Goal: Obtain resource: Obtain resource

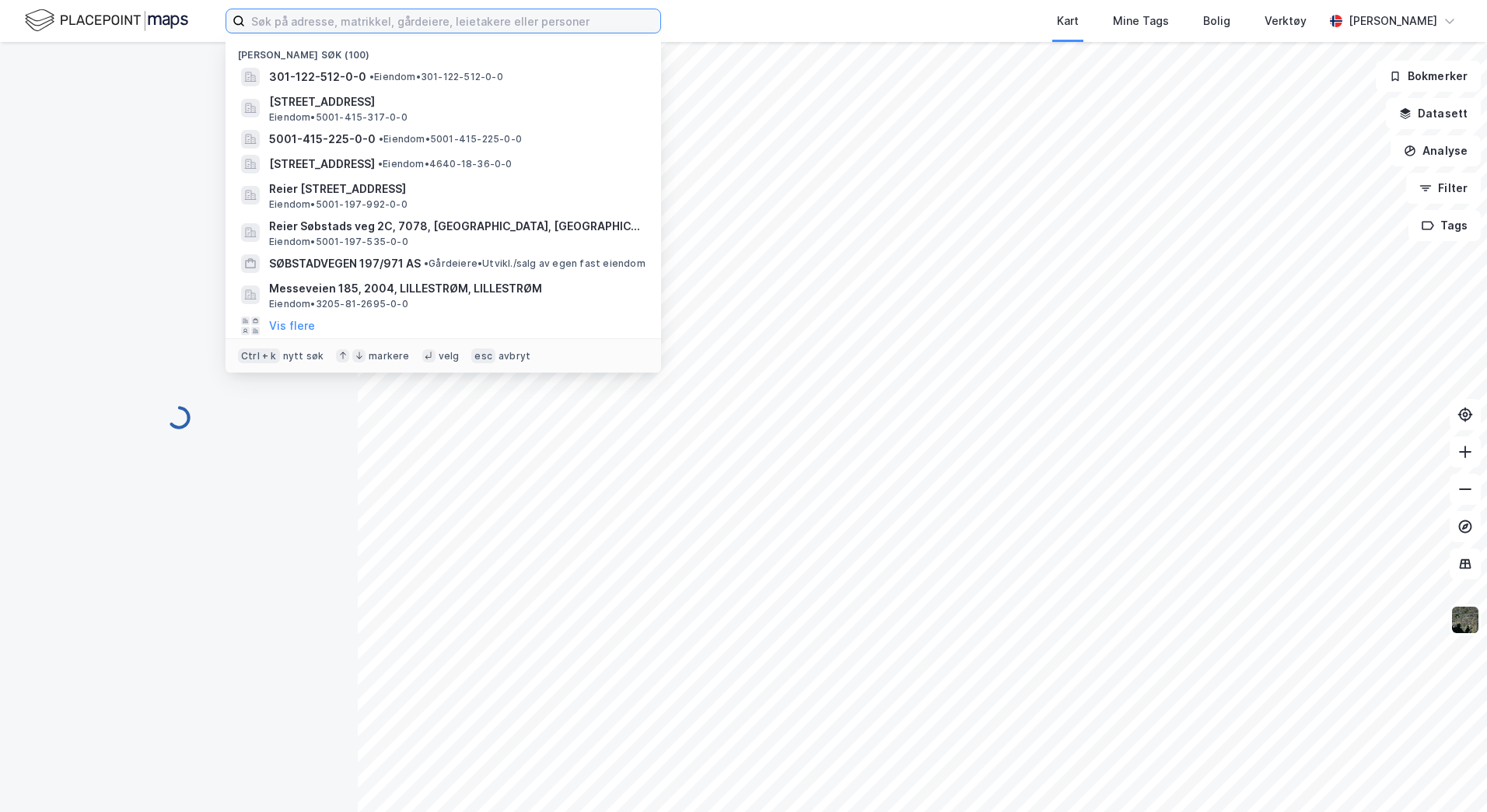
click at [325, 13] on input at bounding box center [452, 21] width 415 height 23
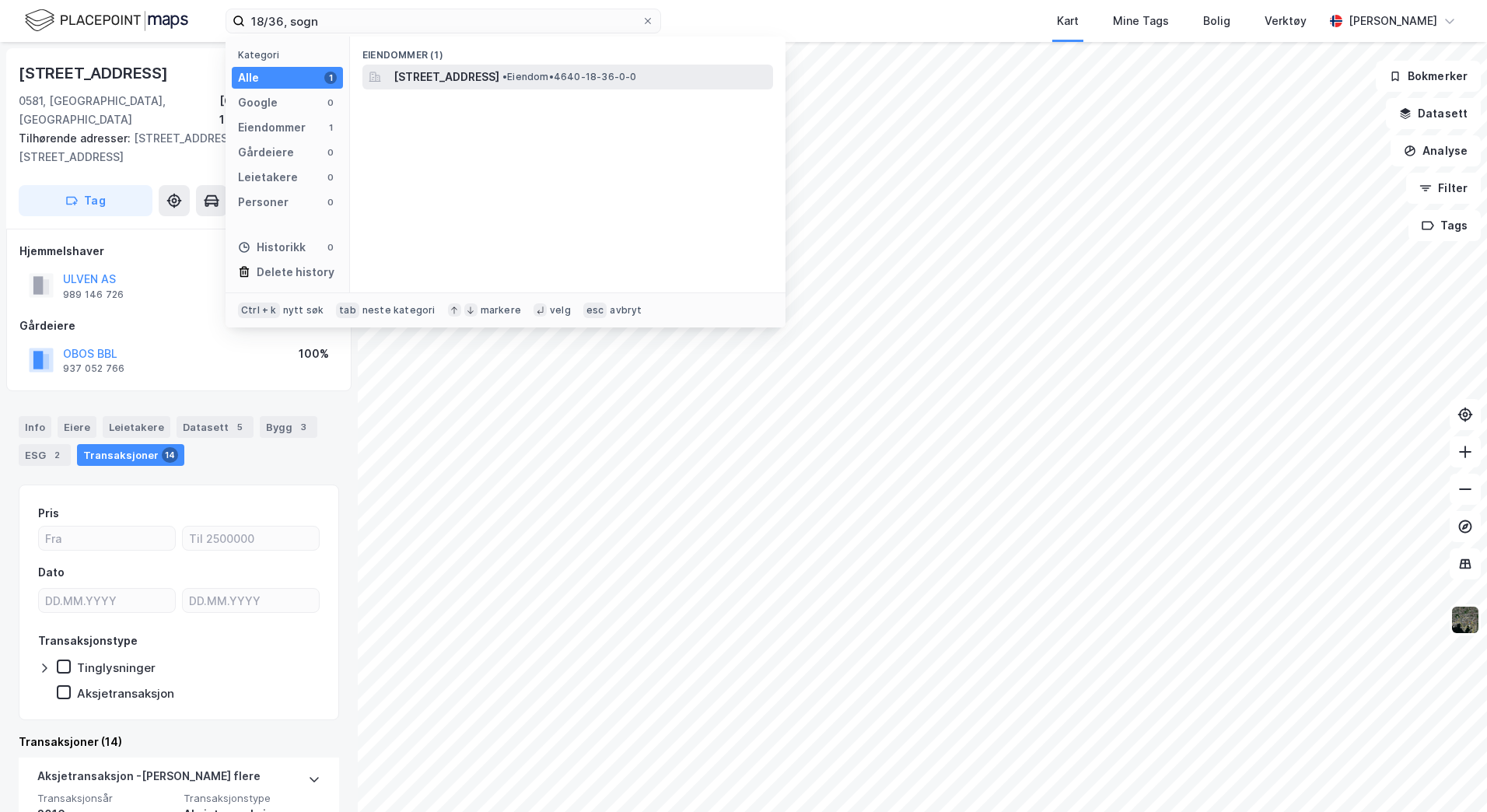
click at [499, 74] on span "[STREET_ADDRESS]" at bounding box center [447, 77] width 106 height 19
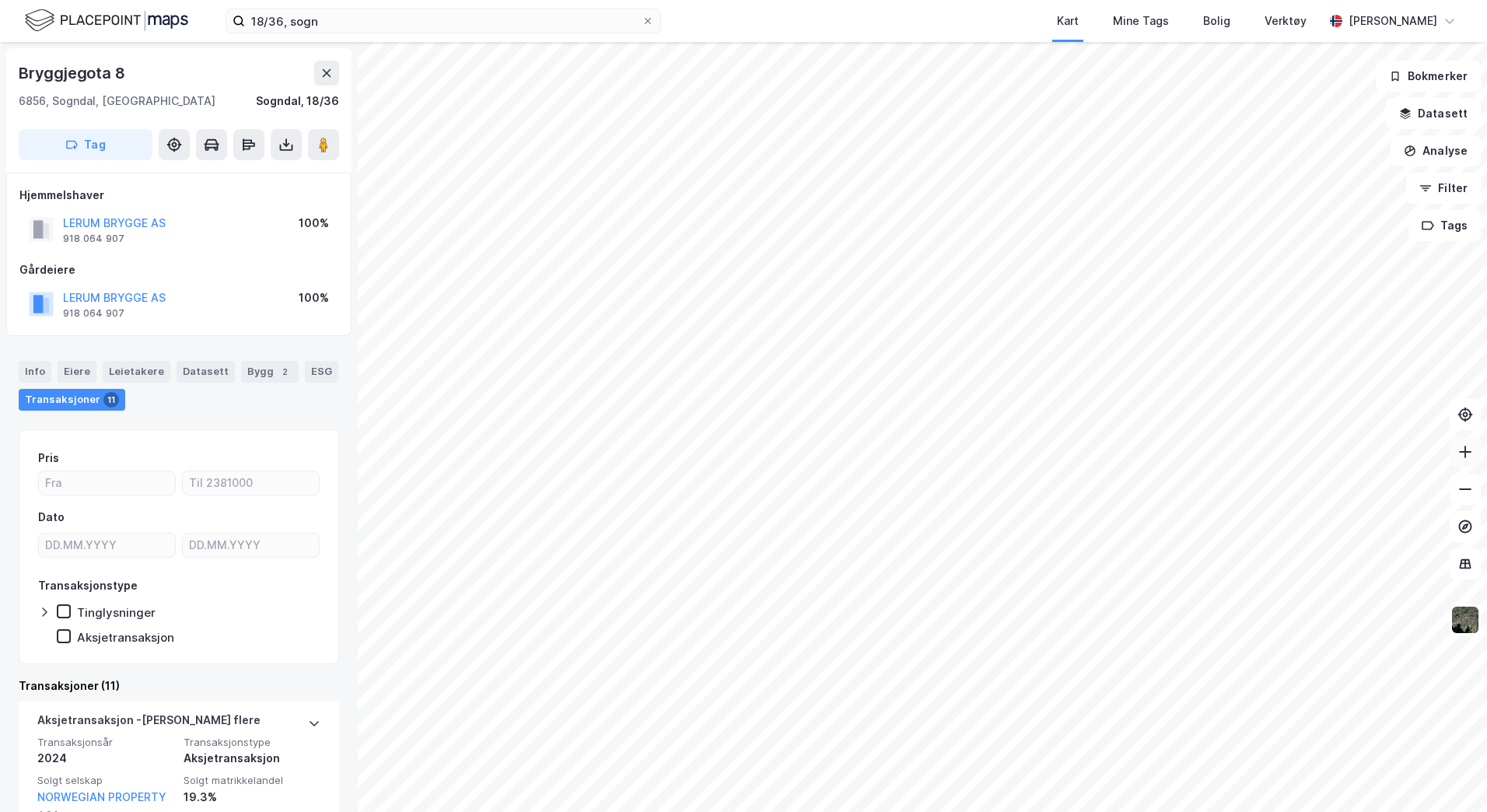
click at [1462, 453] on icon at bounding box center [1466, 452] width 16 height 16
click at [280, 147] on icon at bounding box center [286, 148] width 13 height 6
click at [245, 177] on div "Last ned grunnbok" at bounding box center [209, 176] width 90 height 13
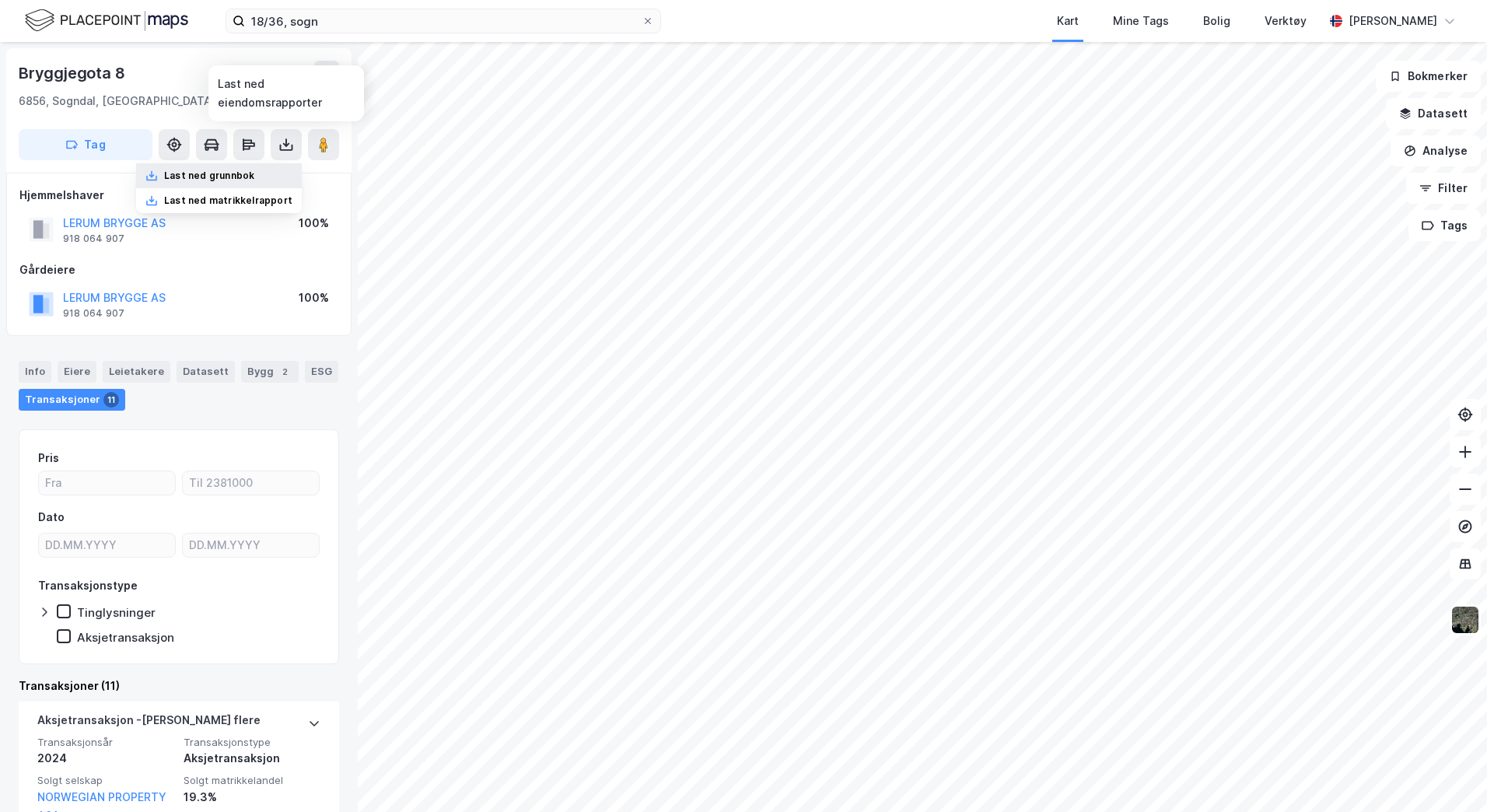
click at [209, 170] on div "Last ned grunnbok" at bounding box center [209, 176] width 90 height 13
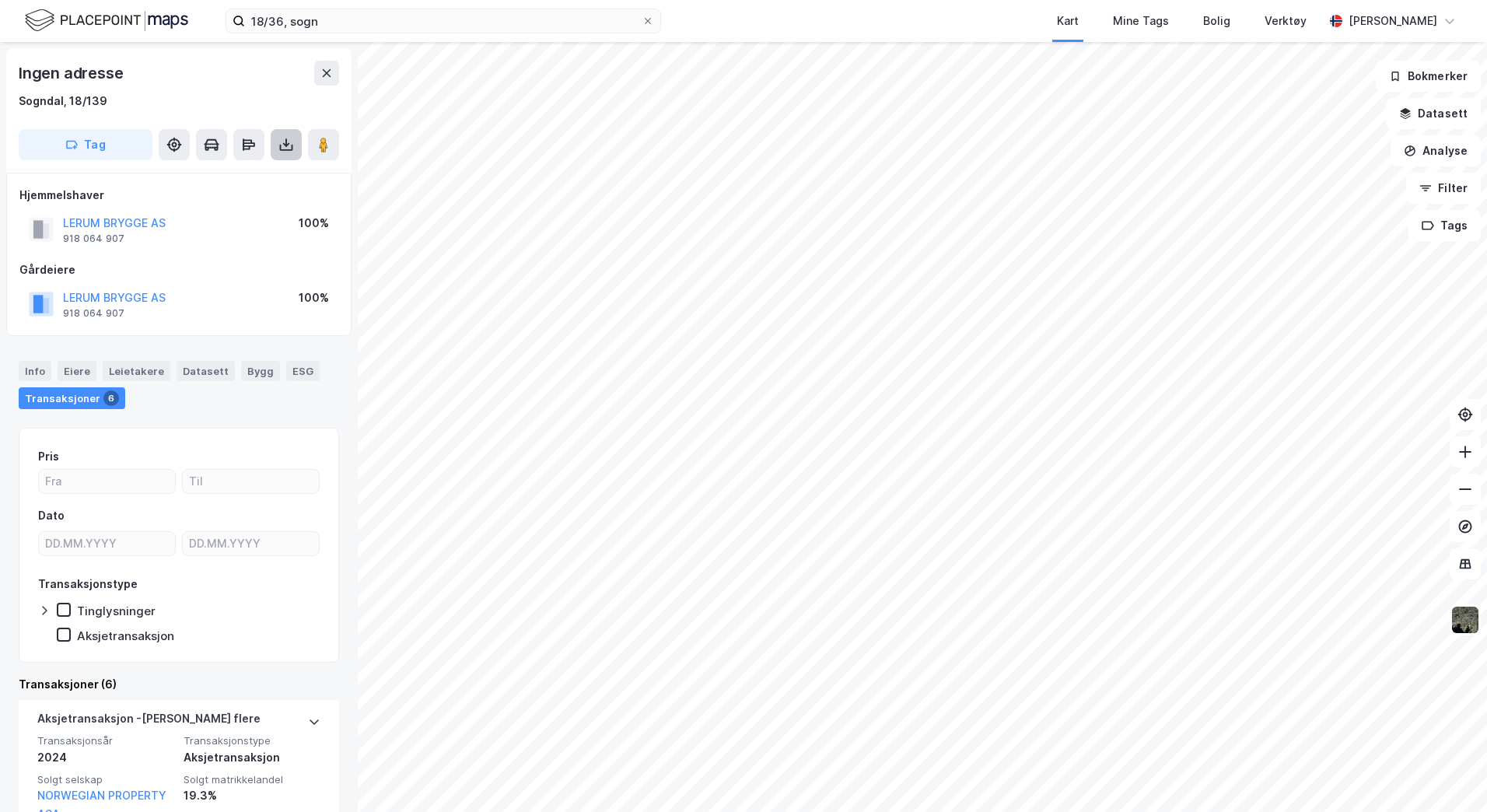
click at [287, 147] on icon at bounding box center [286, 145] width 6 height 4
click at [227, 171] on div "Last ned grunnbok" at bounding box center [209, 176] width 90 height 13
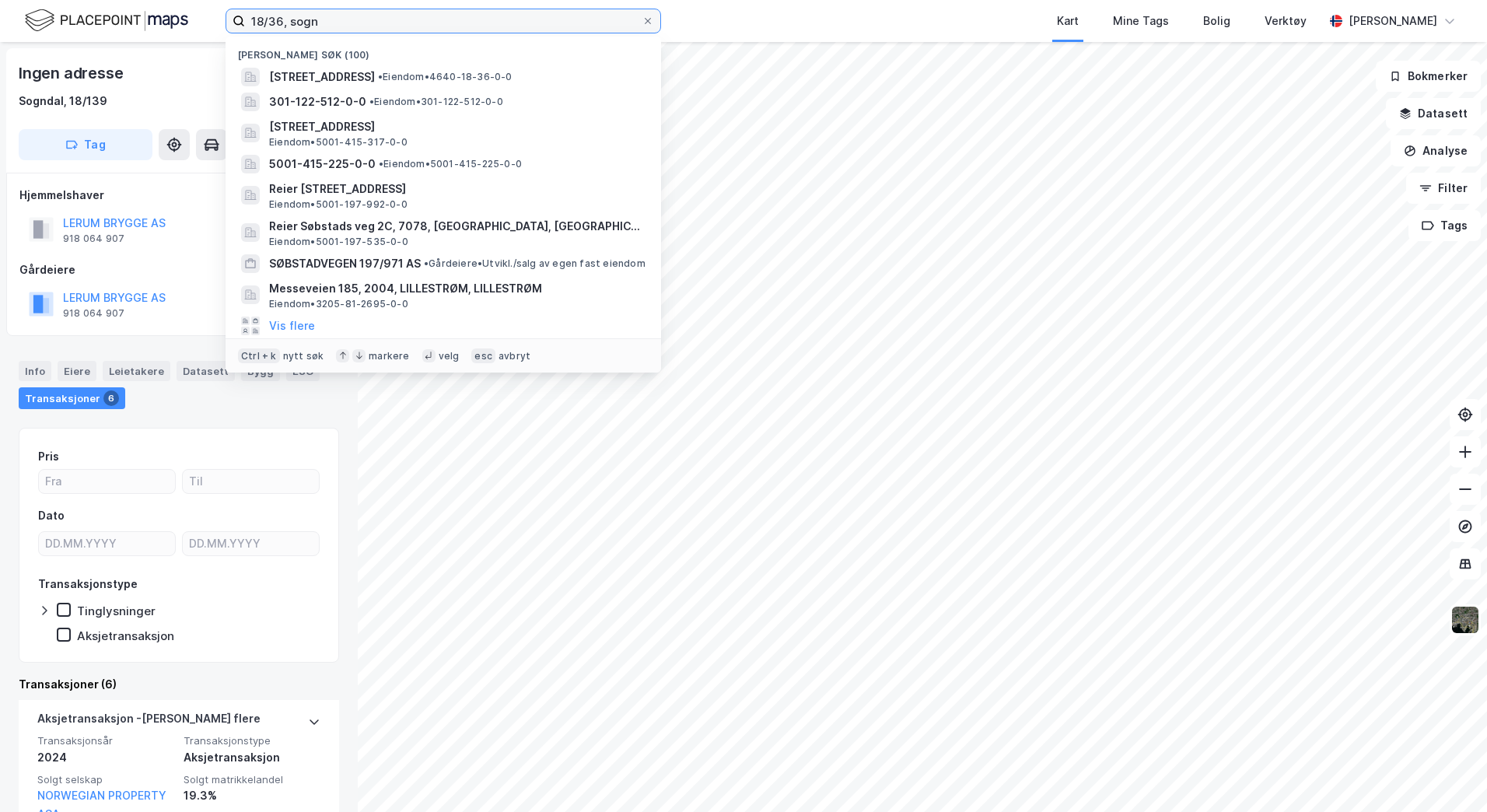
drag, startPoint x: 320, startPoint y: 16, endPoint x: 144, endPoint y: 0, distance: 176.7
click at [166, 11] on div "18/36, sogn Nylige søk (100) [GEOGRAPHIC_DATA] 8, 6856, [GEOGRAPHIC_DATA], [GEO…" at bounding box center [743, 21] width 1487 height 42
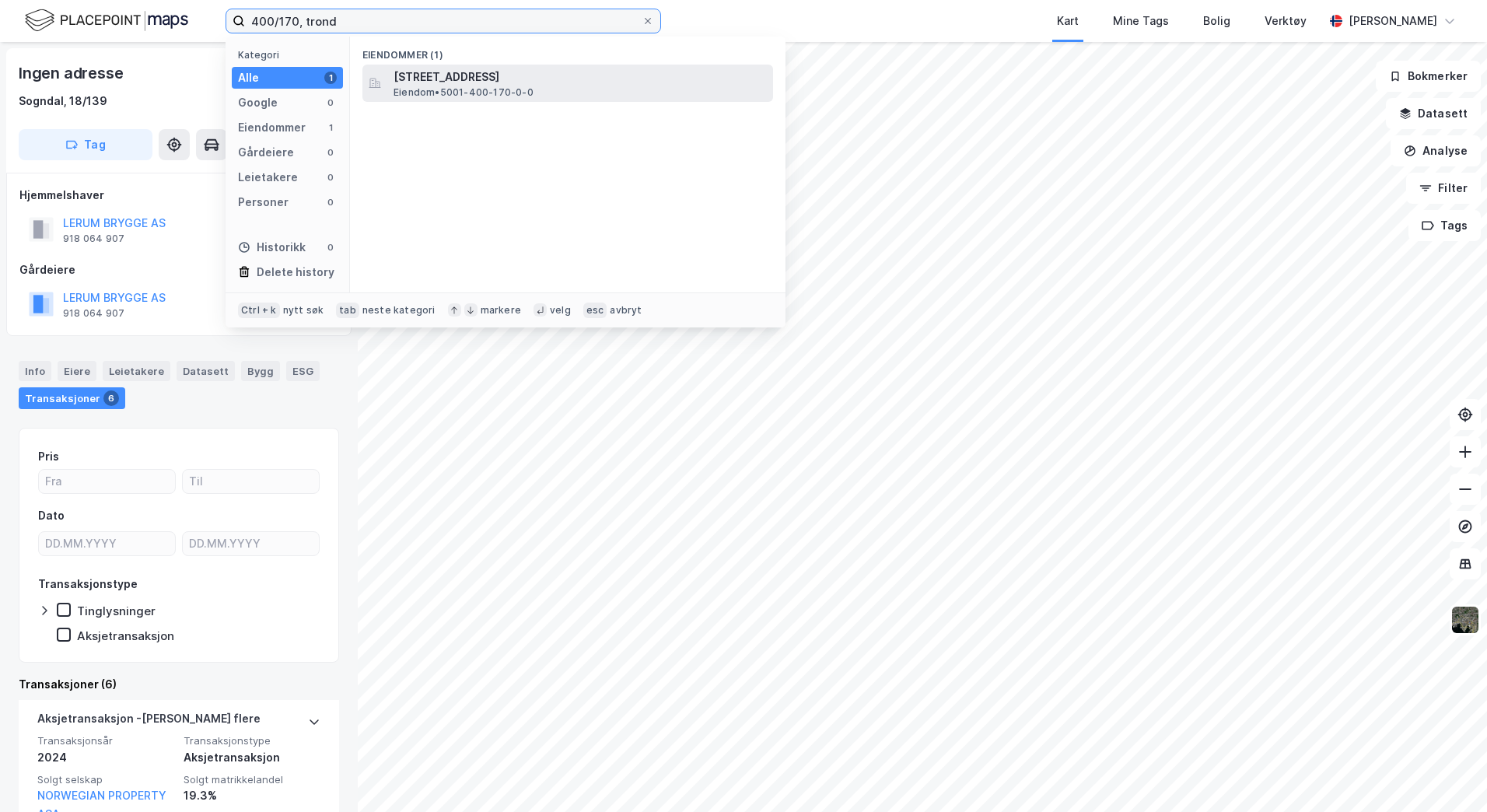
type input "400/170, trond"
click at [447, 92] on span "Eiendom • 5001-400-170-0-0" at bounding box center [463, 93] width 140 height 13
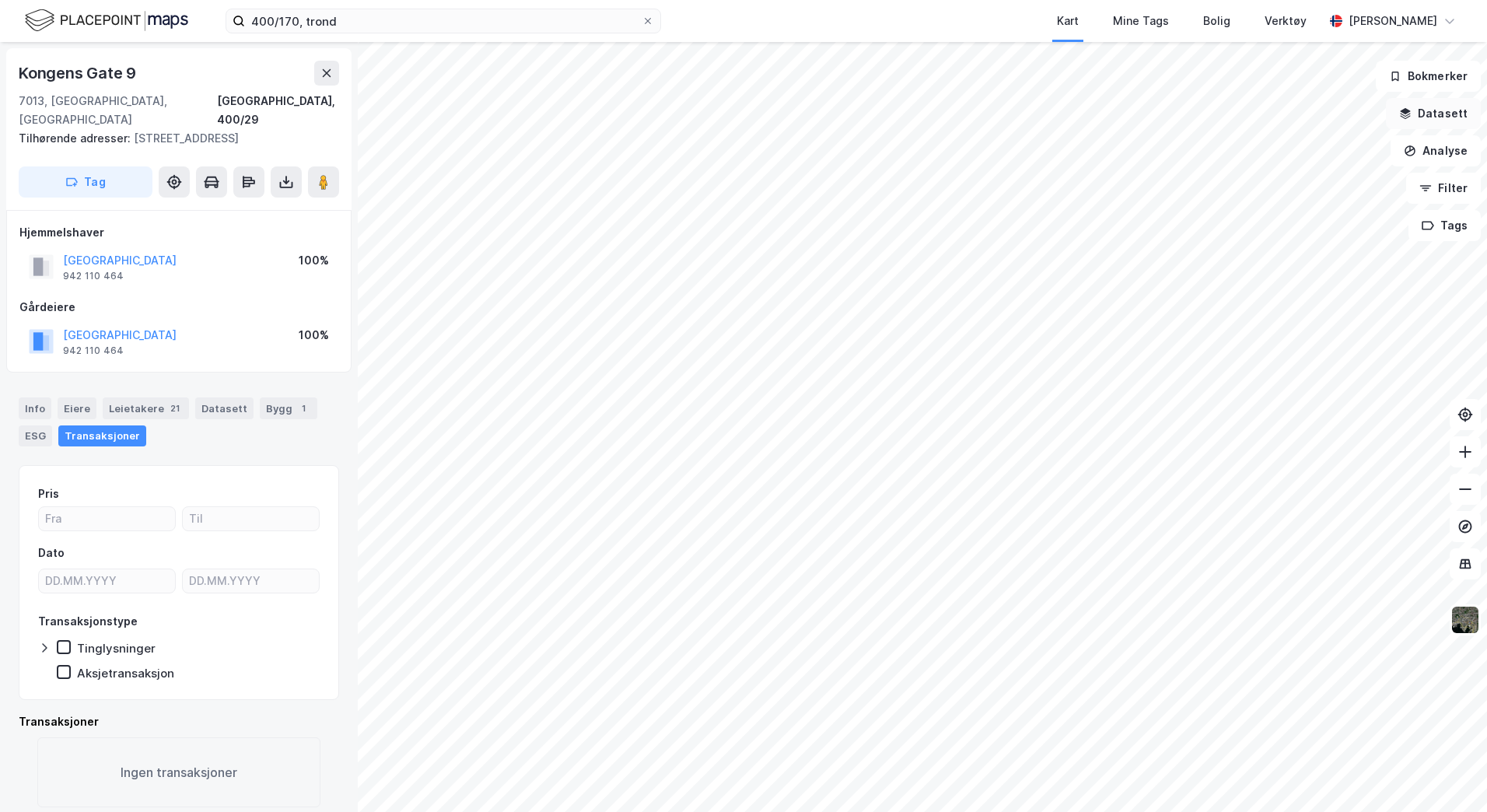
click at [1447, 120] on button "Datasett" at bounding box center [1434, 113] width 95 height 31
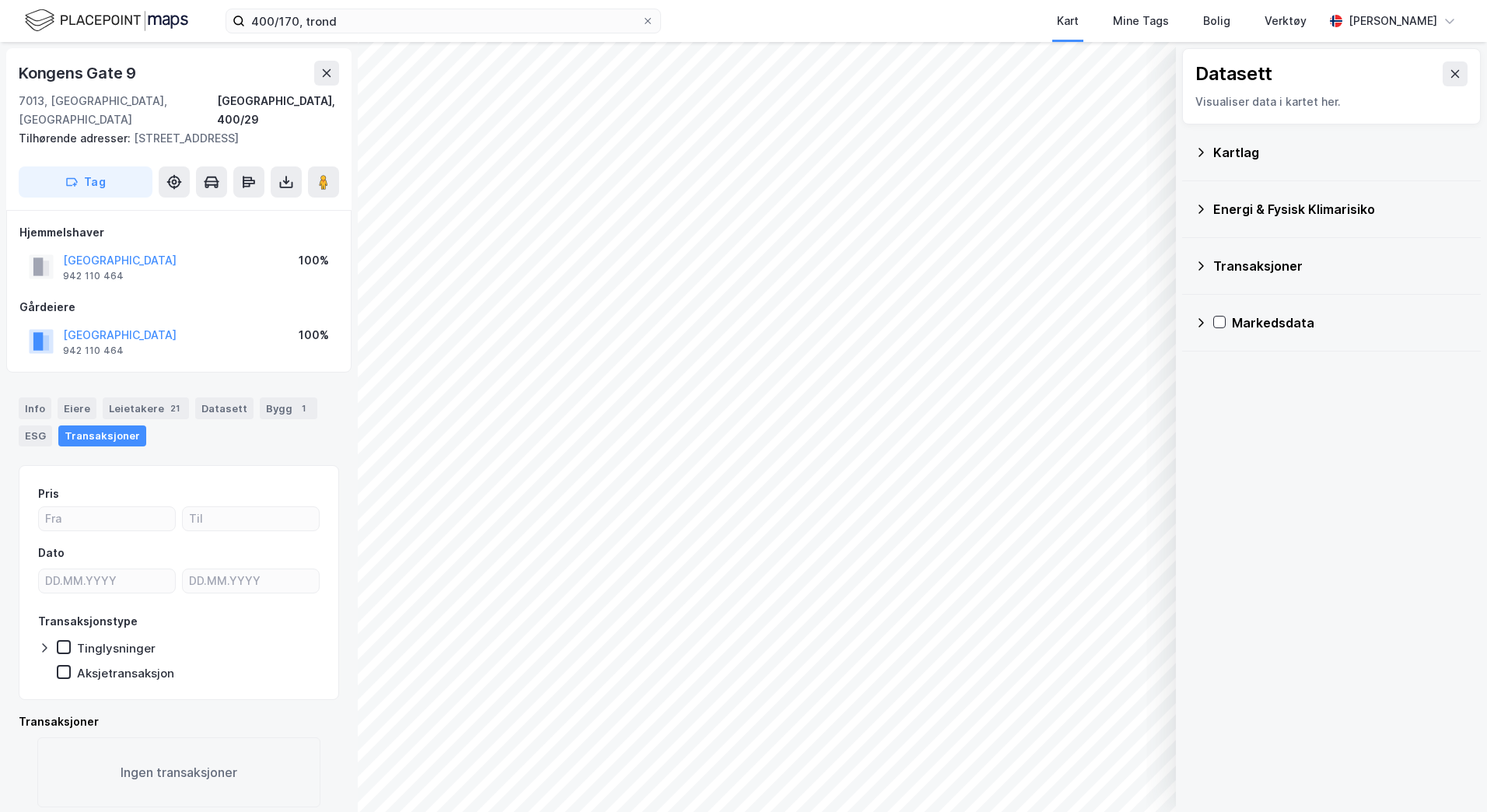
click at [1230, 143] on div "Kartlag" at bounding box center [1341, 153] width 255 height 19
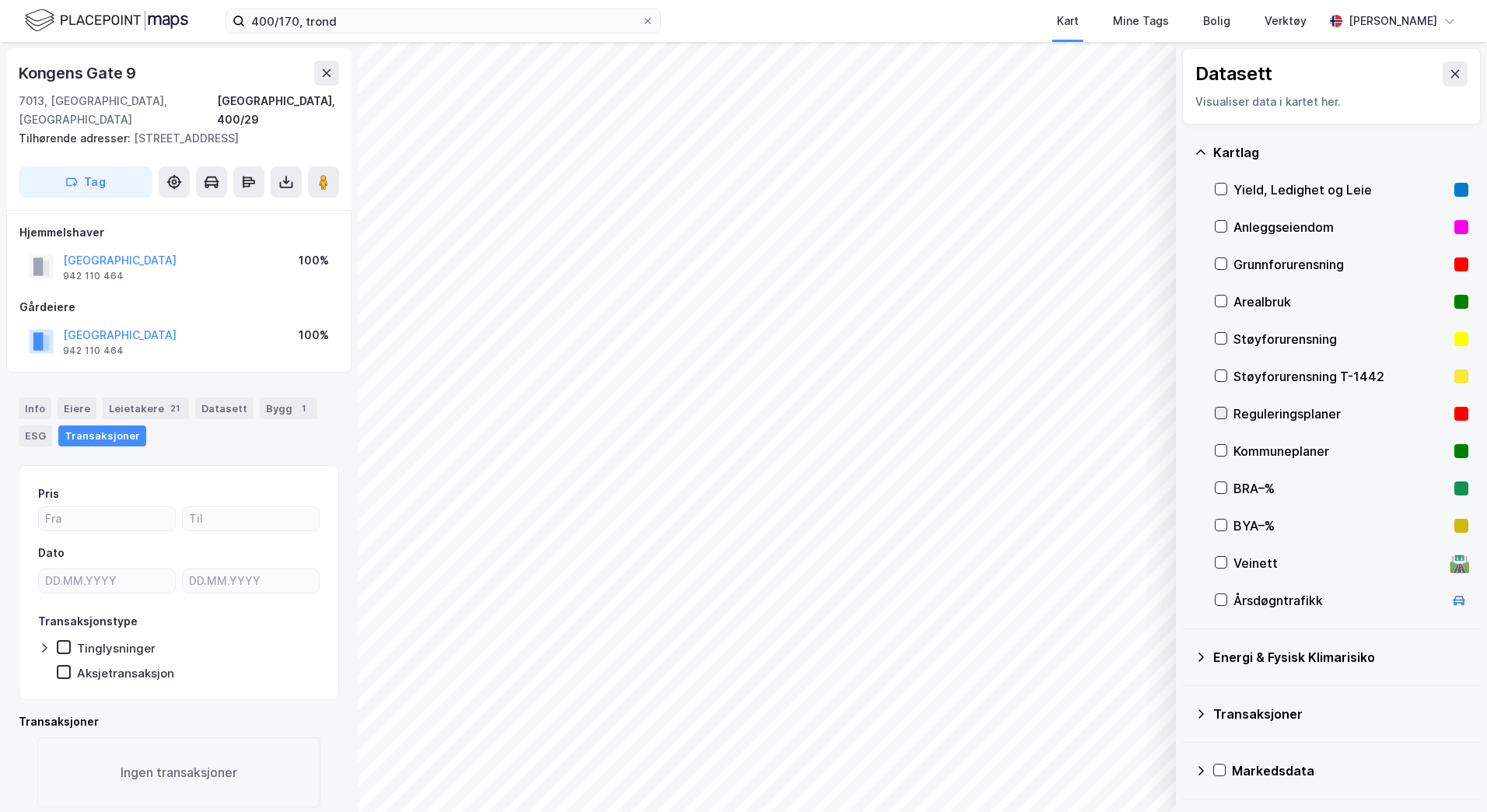
click at [1223, 409] on icon at bounding box center [1222, 413] width 11 height 11
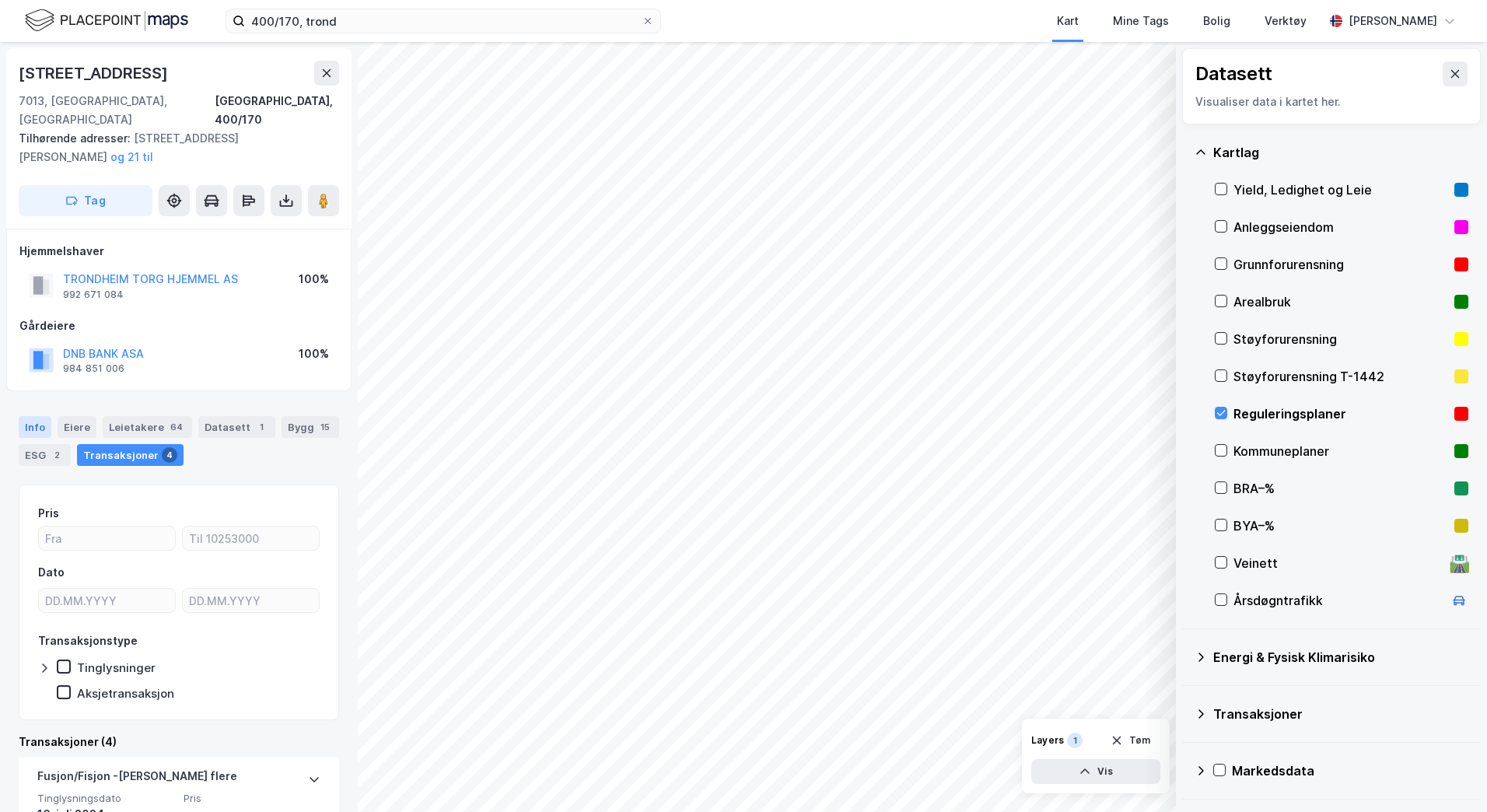
click at [38, 416] on div "Info" at bounding box center [35, 426] width 32 height 21
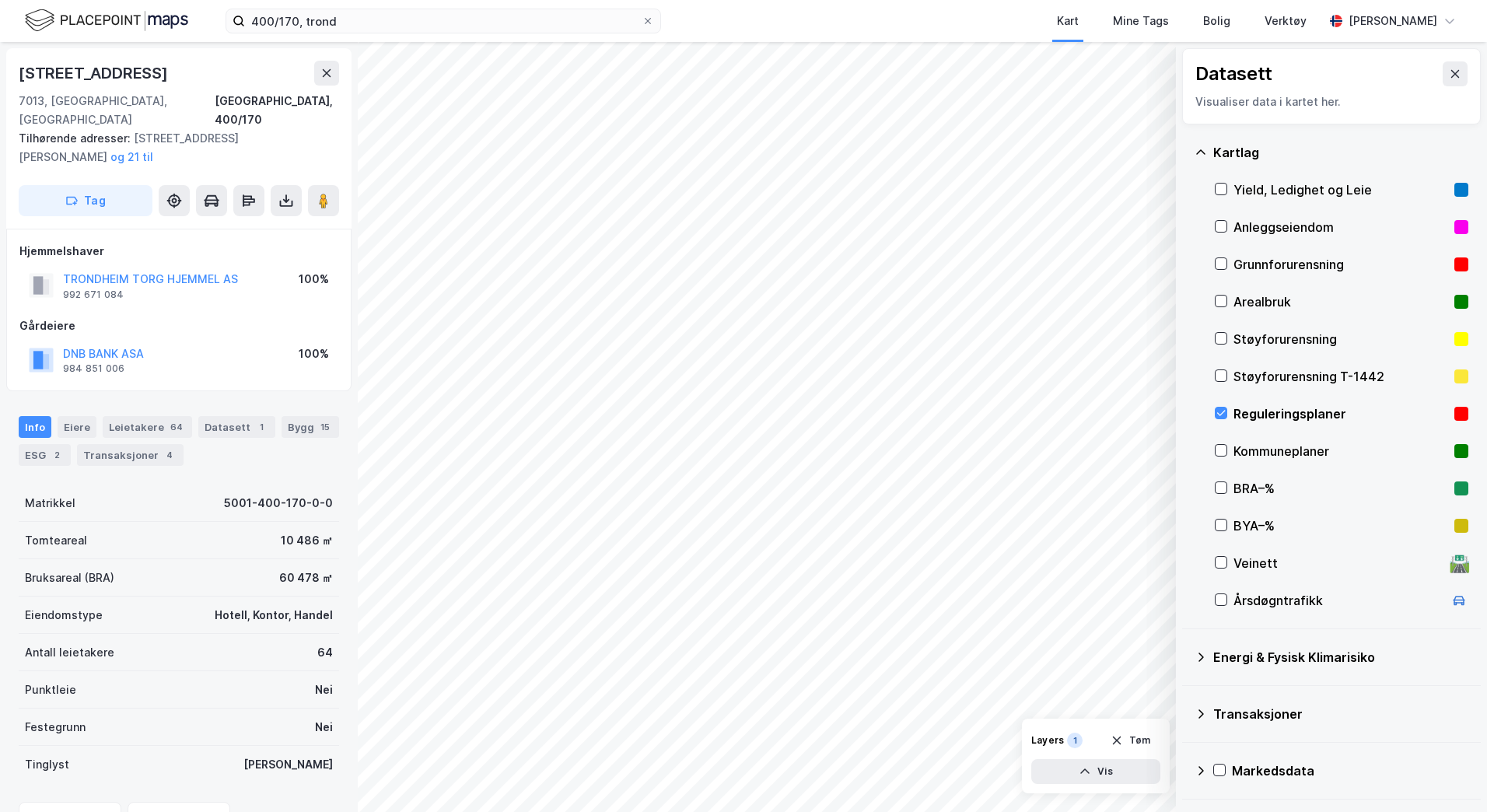
scroll to position [153, 0]
